Goal: Find specific page/section: Find specific page/section

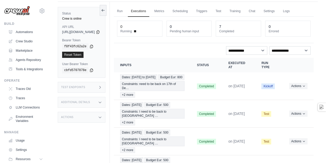
scroll to position [12, 0]
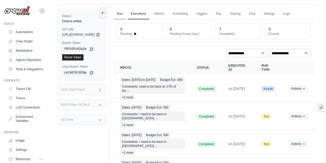
click at [126, 13] on link "Run" at bounding box center [120, 14] width 12 height 11
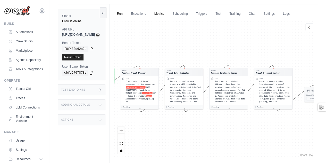
click at [168, 15] on link "Metrics" at bounding box center [159, 14] width 16 height 11
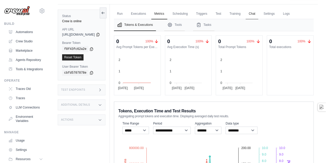
click at [259, 13] on link "Chat" at bounding box center [252, 14] width 13 height 11
